Goal: Obtain resource: Download file/media

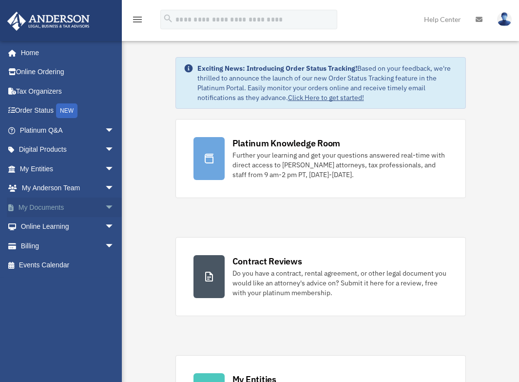
click at [105, 206] on span "arrow_drop_down" at bounding box center [115, 208] width 20 height 20
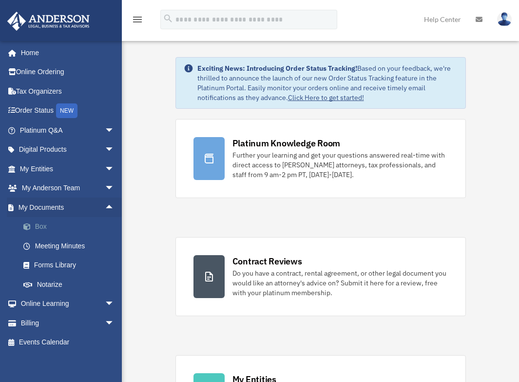
click at [39, 227] on link "Box" at bounding box center [72, 227] width 116 height 20
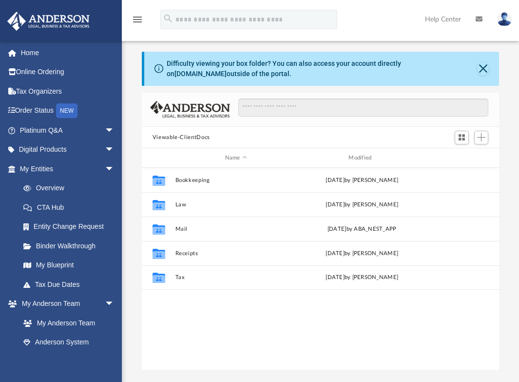
scroll to position [215, 350]
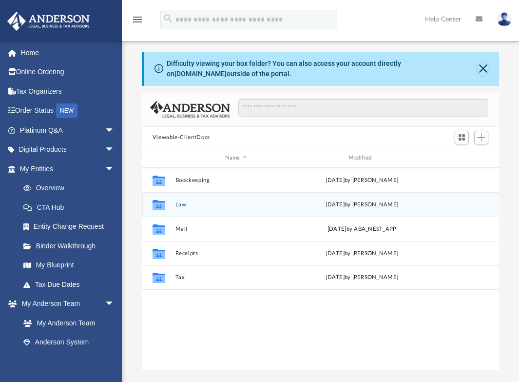
click at [183, 204] on button "Law" at bounding box center [236, 204] width 122 height 6
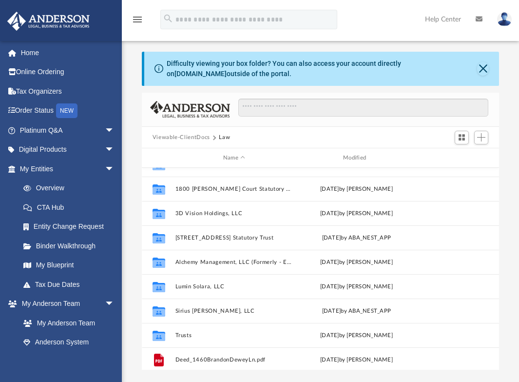
scroll to position [98, 0]
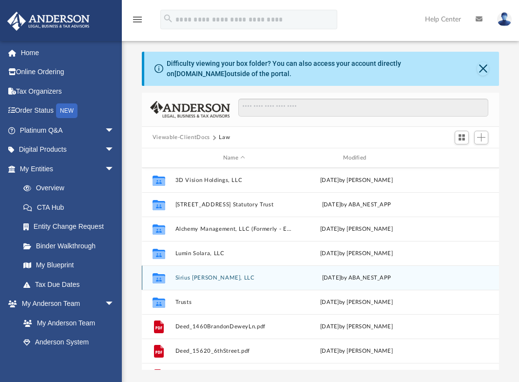
click at [204, 279] on button "Sirius Nuvia, LLC" at bounding box center [234, 278] width 118 height 6
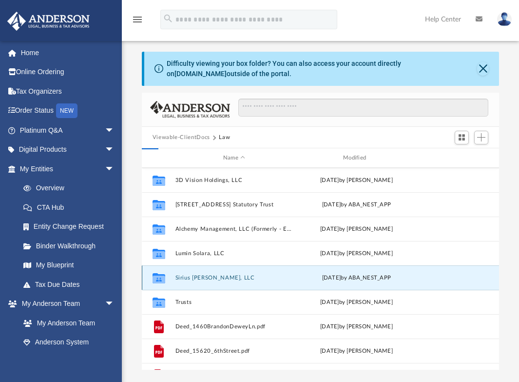
scroll to position [0, 0]
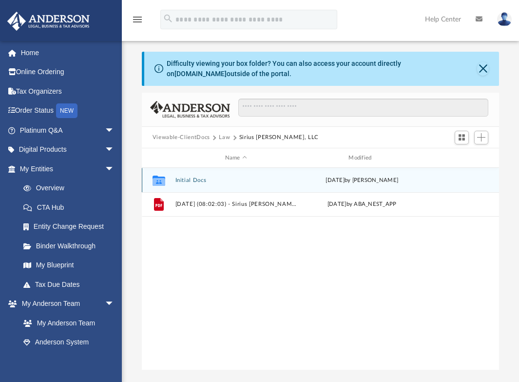
click at [185, 181] on button "Initial Docs" at bounding box center [236, 180] width 122 height 6
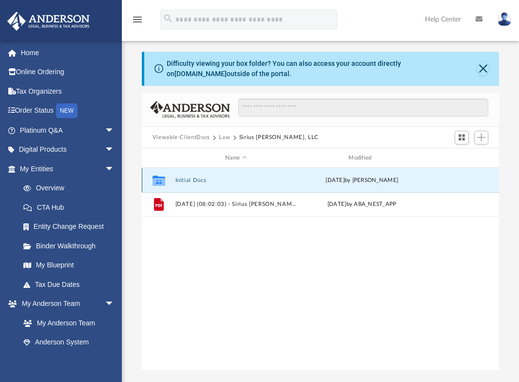
click at [185, 181] on button "Initial Docs" at bounding box center [236, 180] width 122 height 6
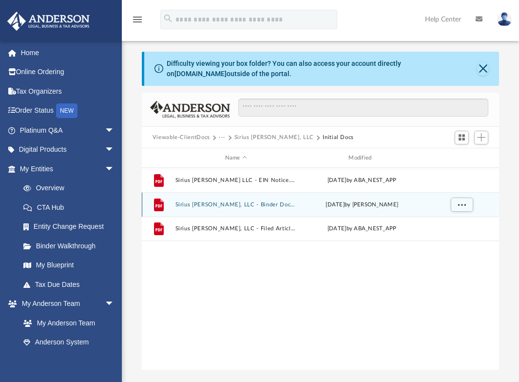
click at [201, 206] on button "Sirius Nuvia, LLC - Binder Documents.pdf" at bounding box center [236, 204] width 122 height 6
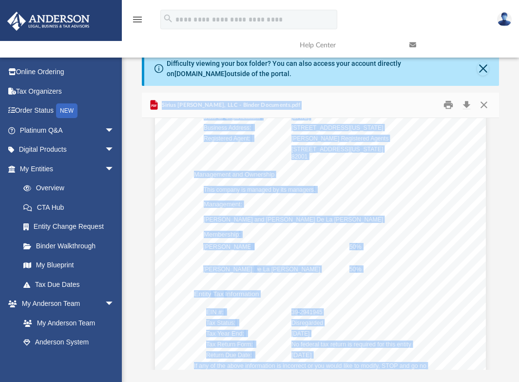
scroll to position [572, 0]
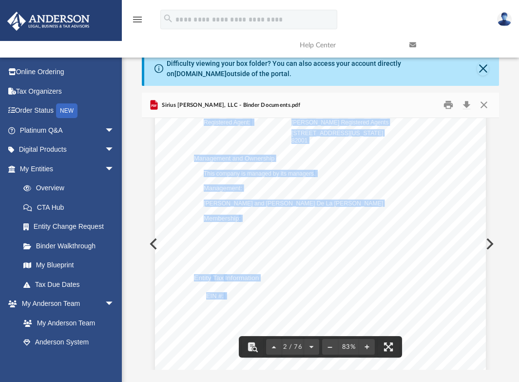
drag, startPoint x: 288, startPoint y: 296, endPoint x: 321, endPoint y: 294, distance: 33.2
click at [321, 294] on div "Overview of Sirius Nuvia, LLC Entity Formation Information State of Organizatio…" at bounding box center [320, 211] width 331 height 429
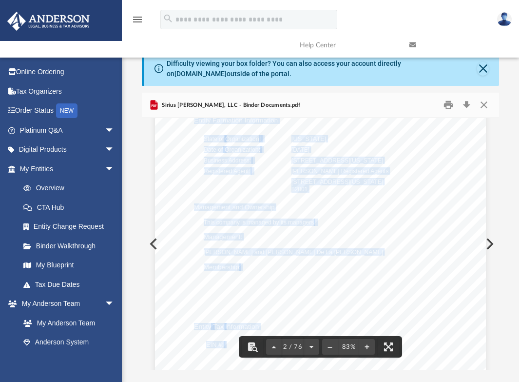
scroll to position [475, 0]
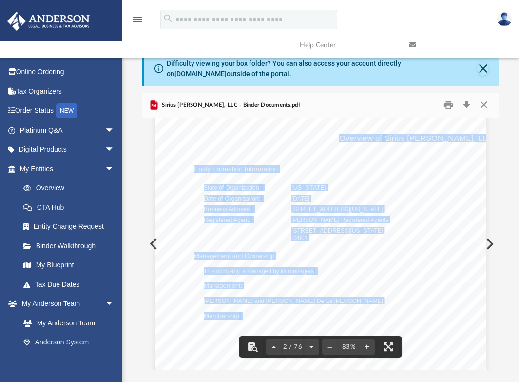
click at [396, 276] on div "Overview of Sirius Nuvia, LLC Entity Formation Information State of Organizatio…" at bounding box center [320, 308] width 331 height 429
click at [483, 105] on button "Close" at bounding box center [485, 105] width 18 height 15
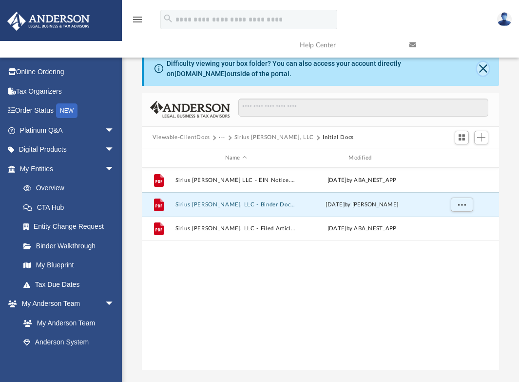
click at [482, 71] on button "Close" at bounding box center [484, 69] width 12 height 14
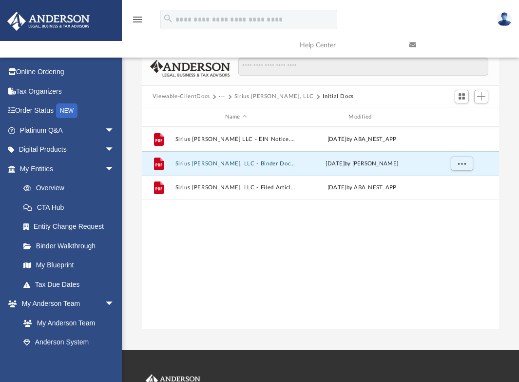
click at [434, 256] on div "File Sirius Nuvia LLC - EIN Notice.pdf Mon Jun 30 2025 by ABA_NEST_APP File Sir…" at bounding box center [321, 228] width 358 height 202
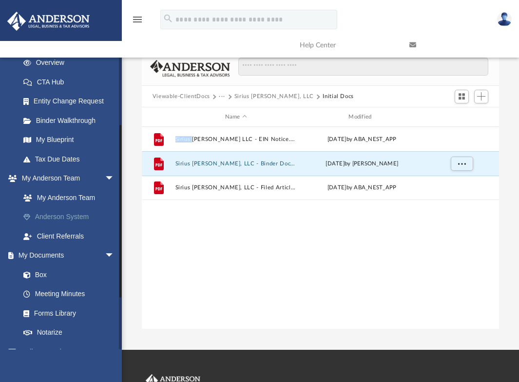
scroll to position [146, 0]
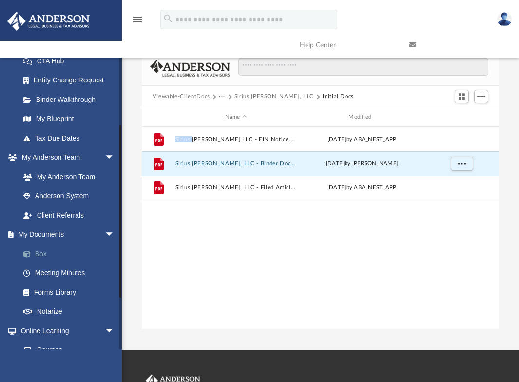
click at [43, 252] on link "Box" at bounding box center [72, 254] width 116 height 20
click at [40, 252] on link "Box" at bounding box center [72, 254] width 116 height 20
click at [192, 97] on button "Viewable-ClientDocs" at bounding box center [182, 96] width 58 height 9
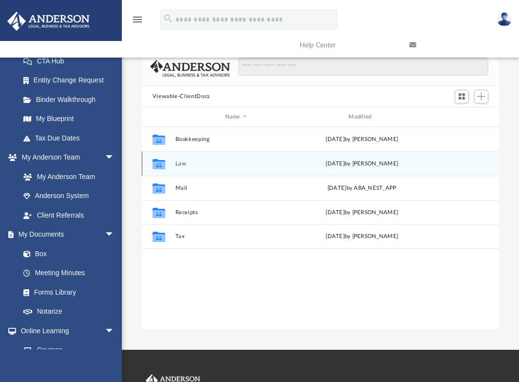
click at [177, 164] on button "Law" at bounding box center [236, 163] width 122 height 6
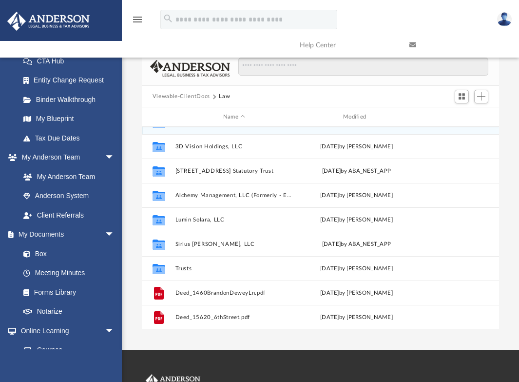
scroll to position [98, 0]
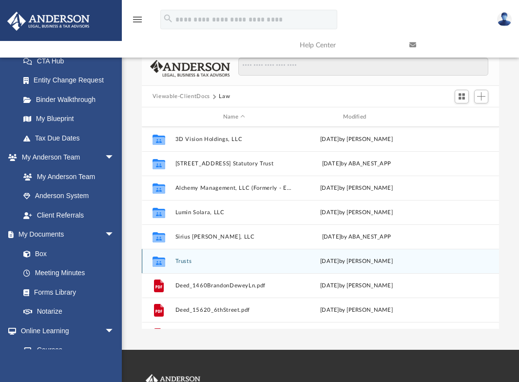
click at [184, 260] on button "Trusts" at bounding box center [234, 261] width 118 height 6
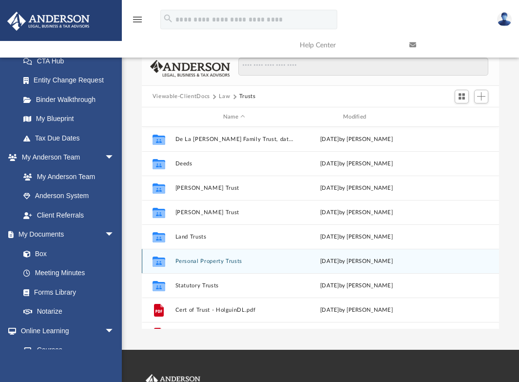
scroll to position [18, 0]
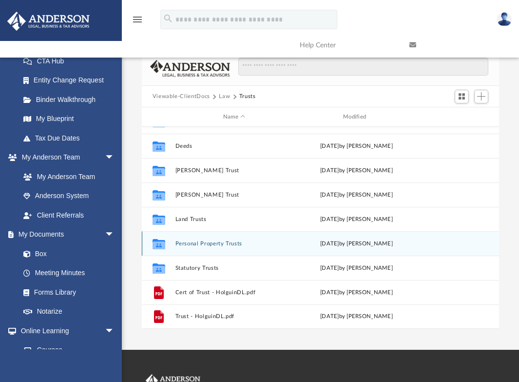
click at [218, 241] on button "Personal Property Trusts" at bounding box center [234, 243] width 118 height 6
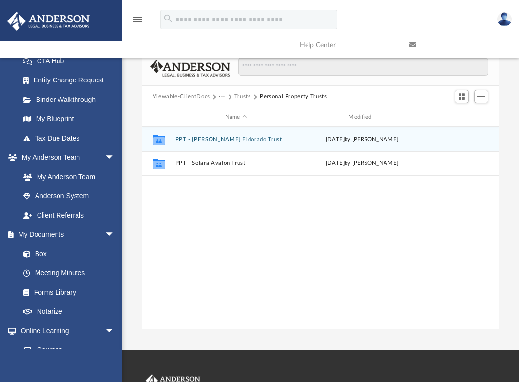
scroll to position [0, 0]
click at [228, 141] on button "PPT - Nuvia Eldorado Trust" at bounding box center [236, 139] width 122 height 6
click at [206, 139] on button "Nuvia Eldorado Trust - DocuSigned.pdf" at bounding box center [236, 139] width 122 height 6
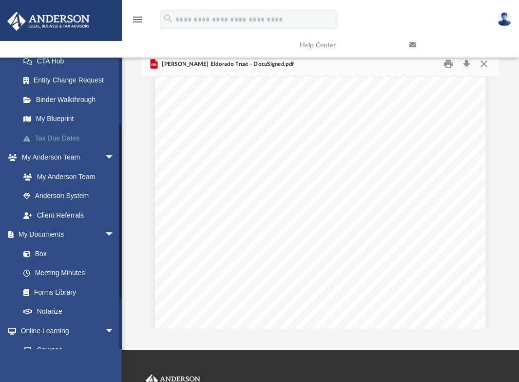
scroll to position [8104, 0]
